Goal: Check status: Check status

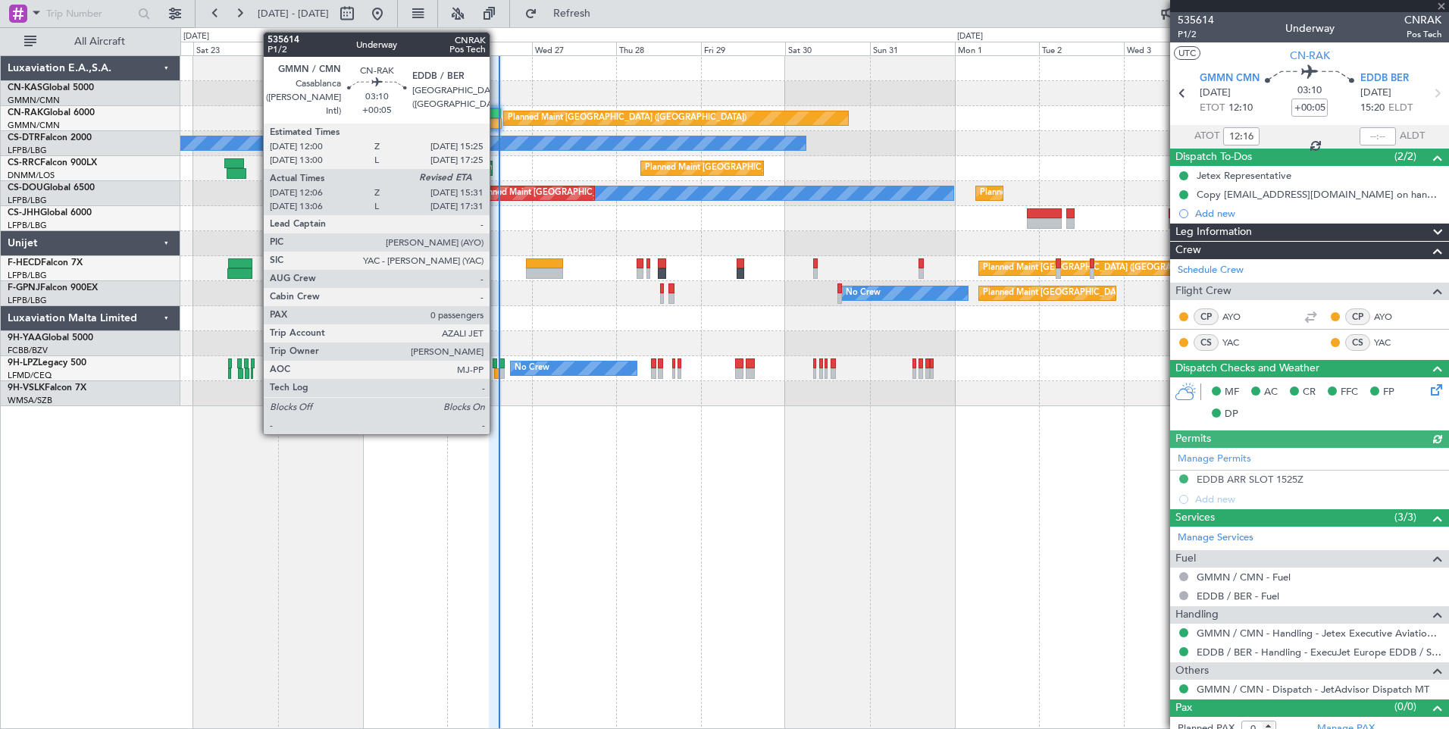
click at [496, 116] on div at bounding box center [495, 113] width 12 height 11
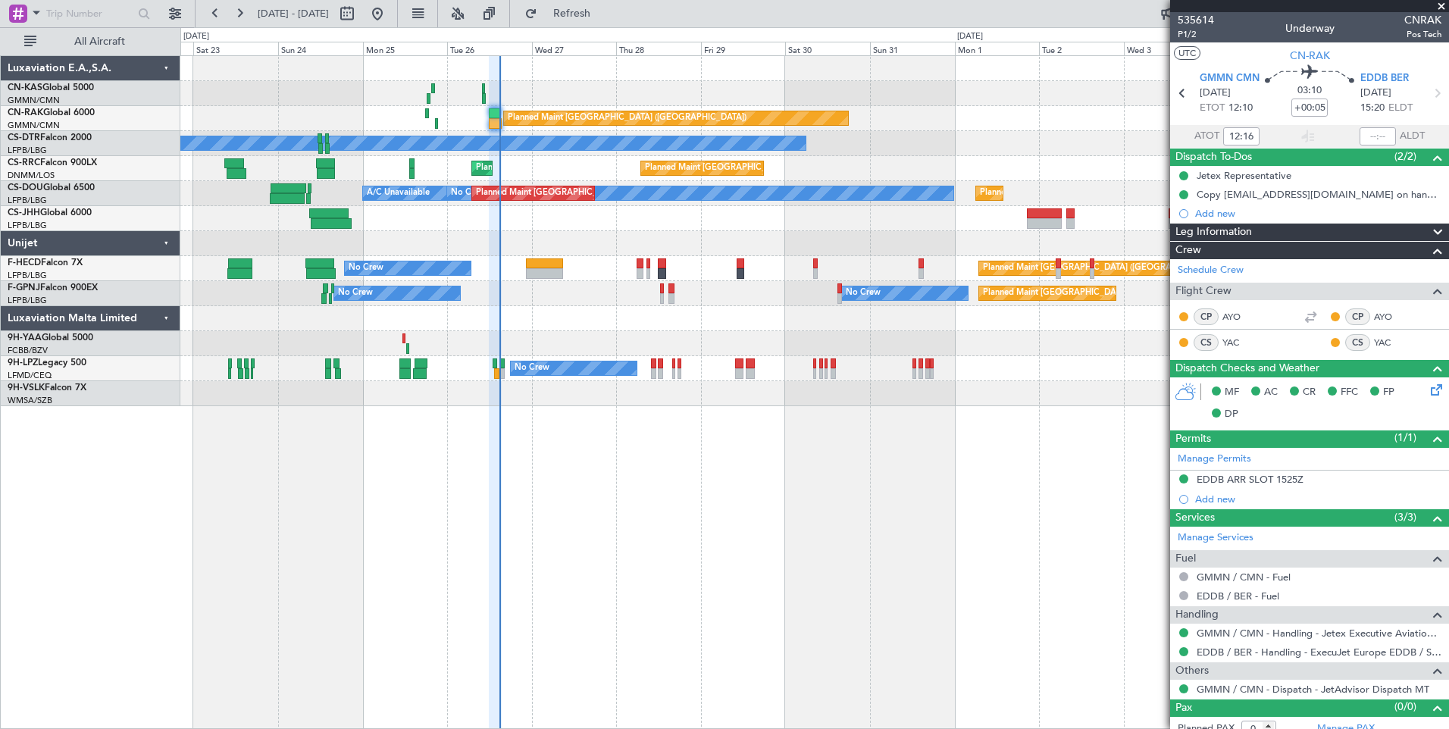
type input "[PERSON_NAME] ([PERSON_NAME])"
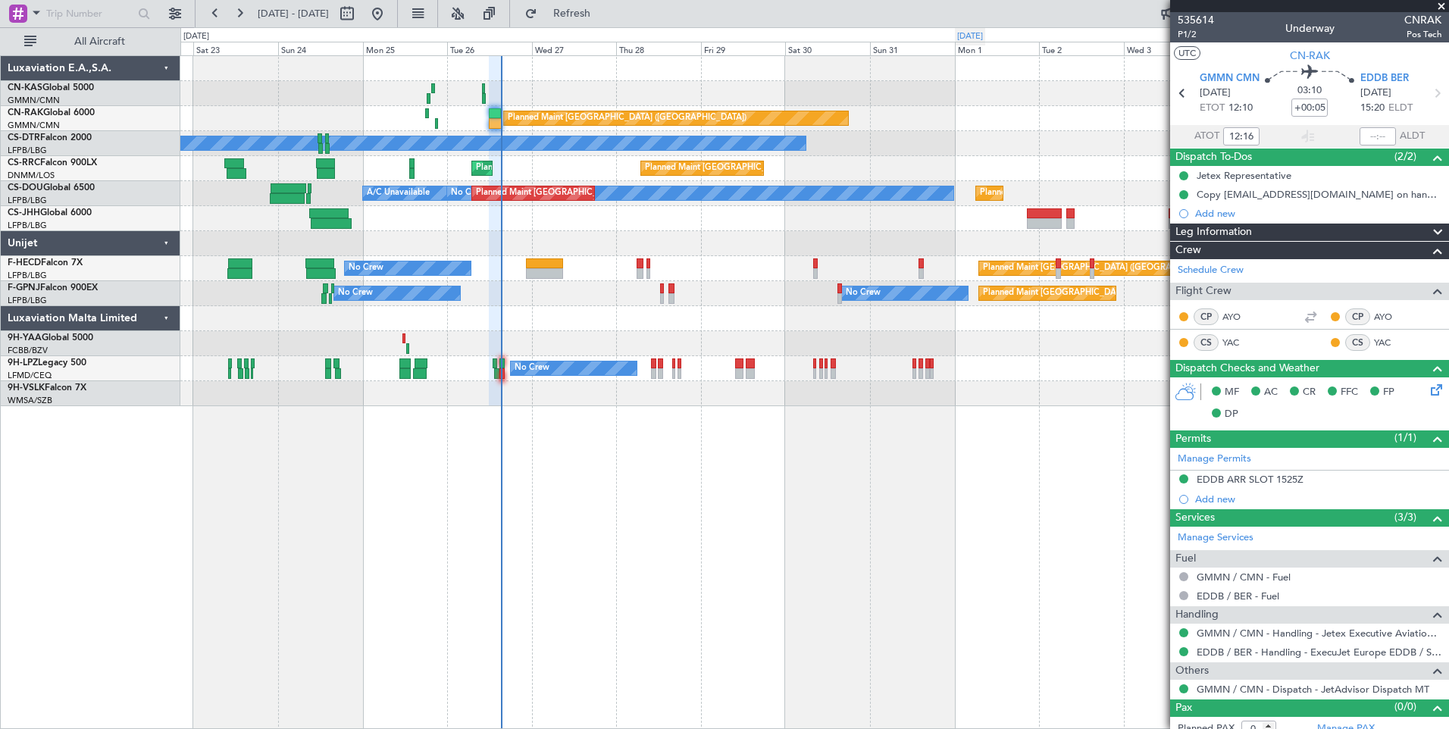
type input "[PERSON_NAME] ([PERSON_NAME])"
